Goal: Task Accomplishment & Management: Manage account settings

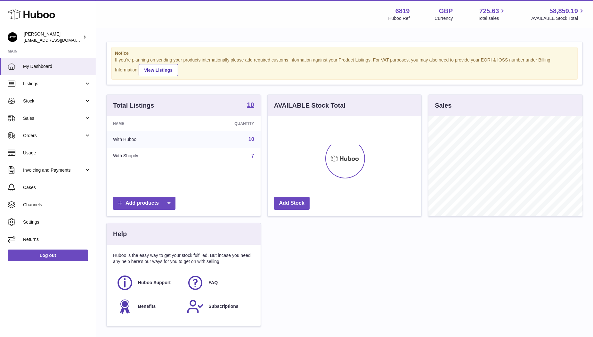
scroll to position [100, 154]
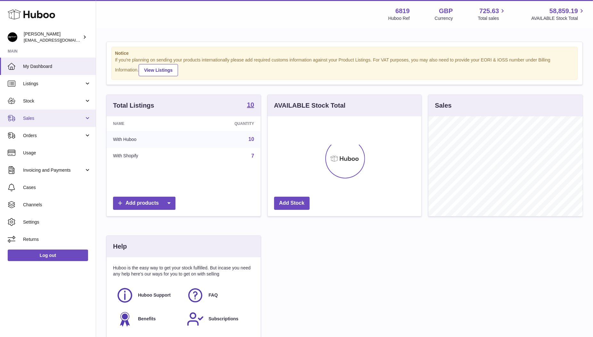
click at [31, 117] on span "Sales" at bounding box center [53, 118] width 61 height 6
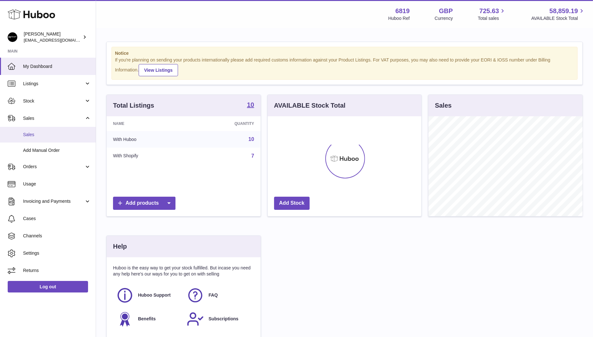
click at [33, 133] on span "Sales" at bounding box center [57, 135] width 68 height 6
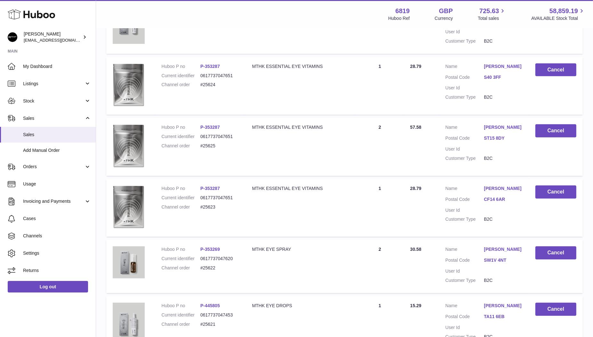
scroll to position [292, 0]
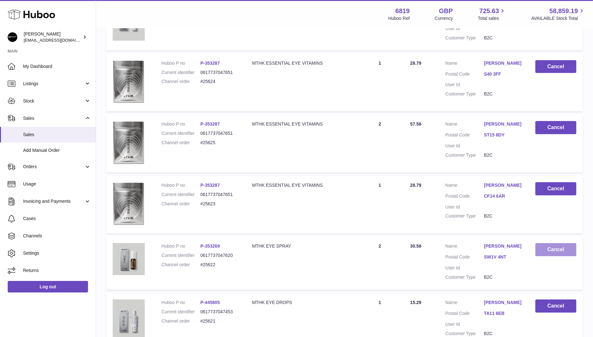
click at [557, 250] on button "Cancel" at bounding box center [555, 249] width 41 height 13
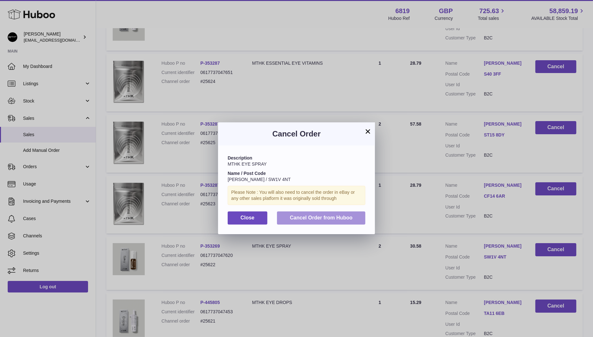
click at [319, 217] on span "Cancel Order from Huboo" at bounding box center [321, 217] width 63 height 5
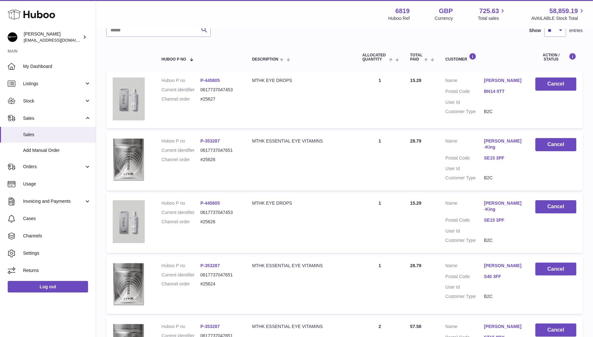
scroll to position [0, 0]
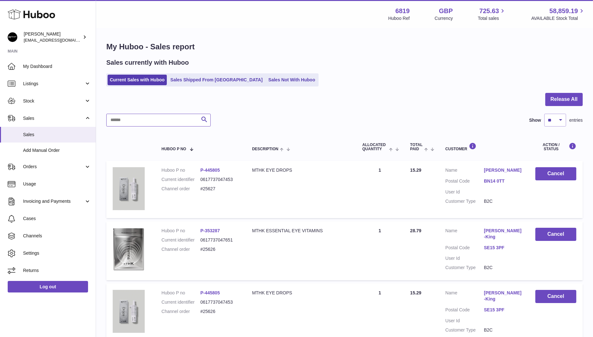
click at [157, 117] on input "text" at bounding box center [158, 120] width 104 height 13
type input "*******"
